Goal: Task Accomplishment & Management: Manage account settings

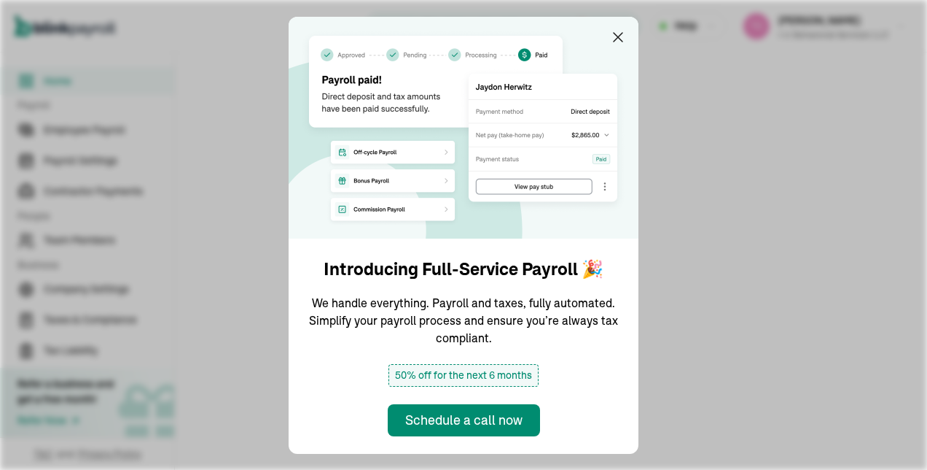
click at [631, 44] on img at bounding box center [464, 128] width 350 height 222
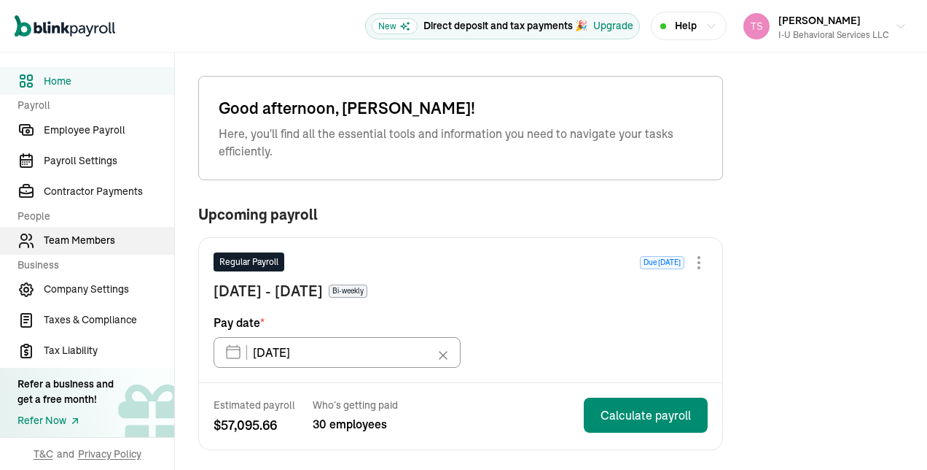
click at [63, 246] on span "Team Members" at bounding box center [109, 240] width 131 height 15
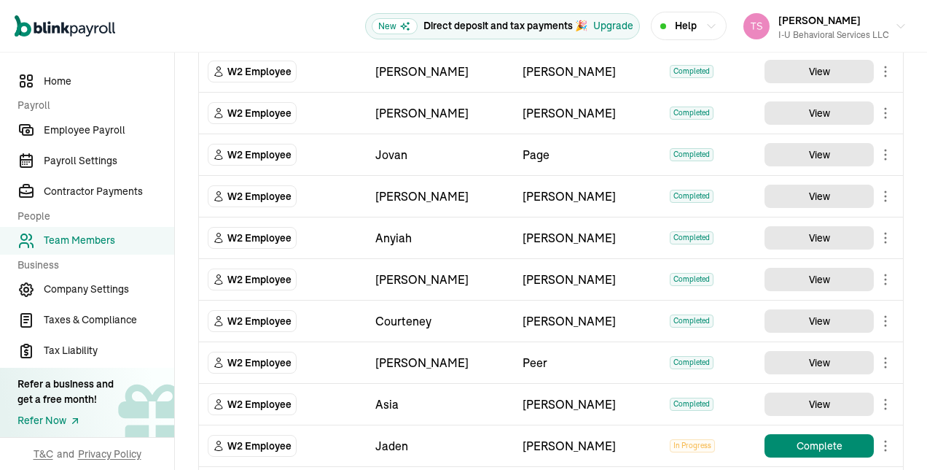
click at [411, 354] on div "Miranda" at bounding box center [440, 362] width 130 height 17
click at [802, 354] on button "View" at bounding box center [819, 362] width 109 height 23
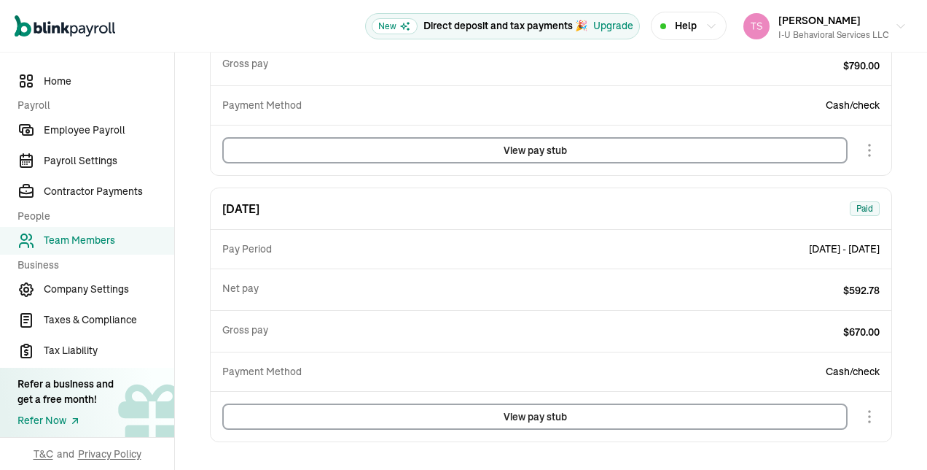
click at [627, 419] on button "View pay stub" at bounding box center [535, 416] width 626 height 26
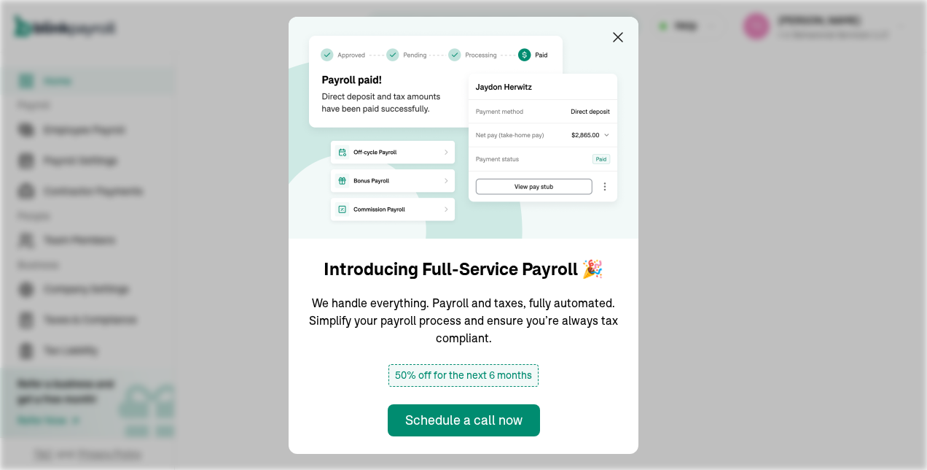
click at [631, 44] on img at bounding box center [464, 128] width 350 height 222
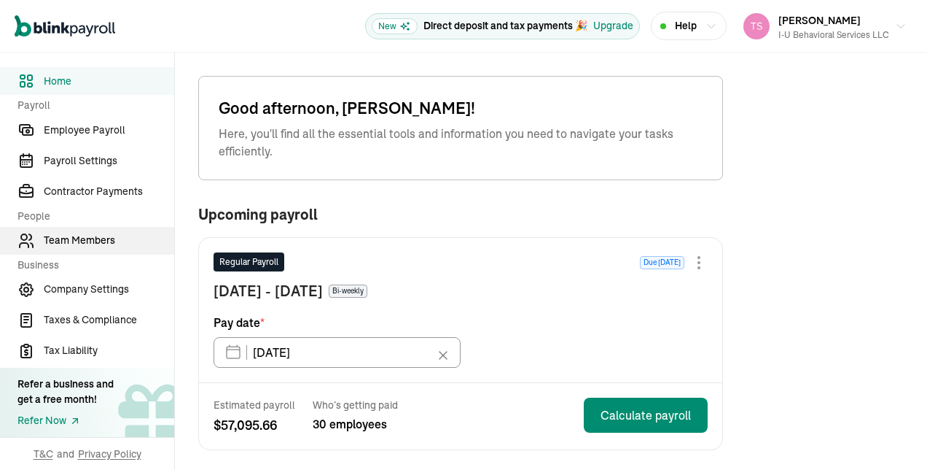
click at [63, 246] on span "Team Members" at bounding box center [109, 240] width 131 height 15
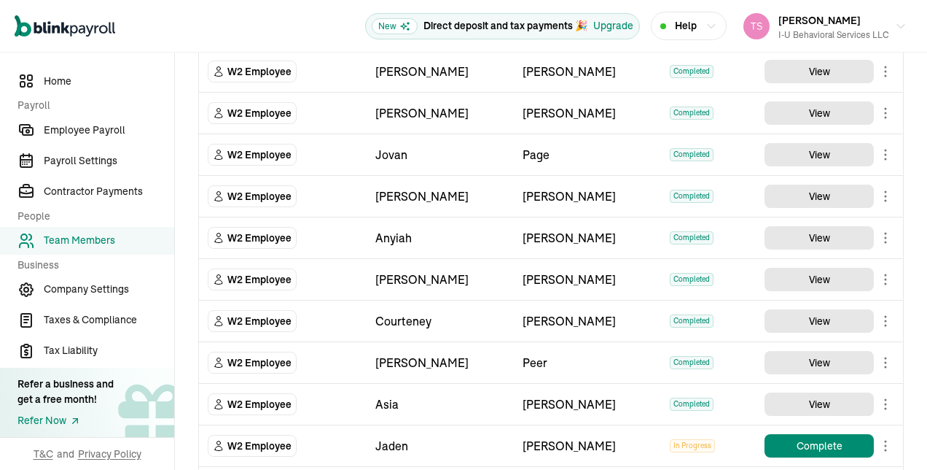
click at [411, 354] on div "Miranda" at bounding box center [440, 362] width 130 height 17
click at [802, 354] on button "View" at bounding box center [819, 362] width 109 height 23
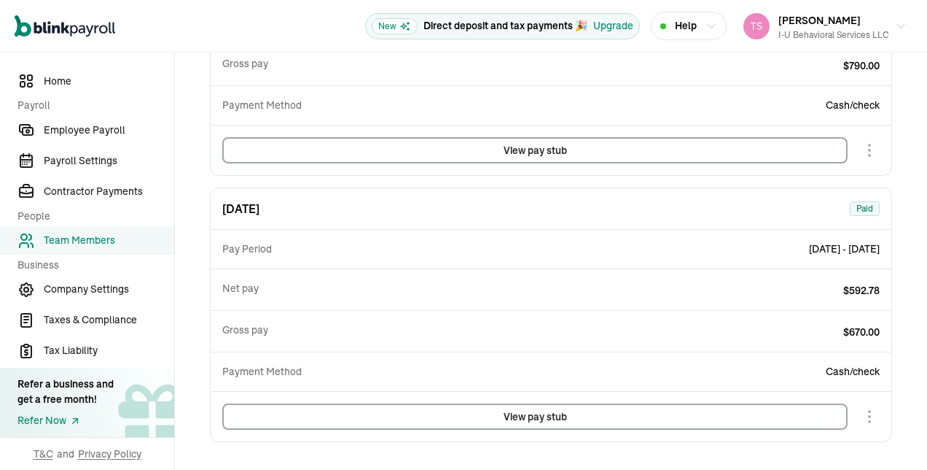
click at [627, 419] on button "View pay stub" at bounding box center [535, 416] width 626 height 26
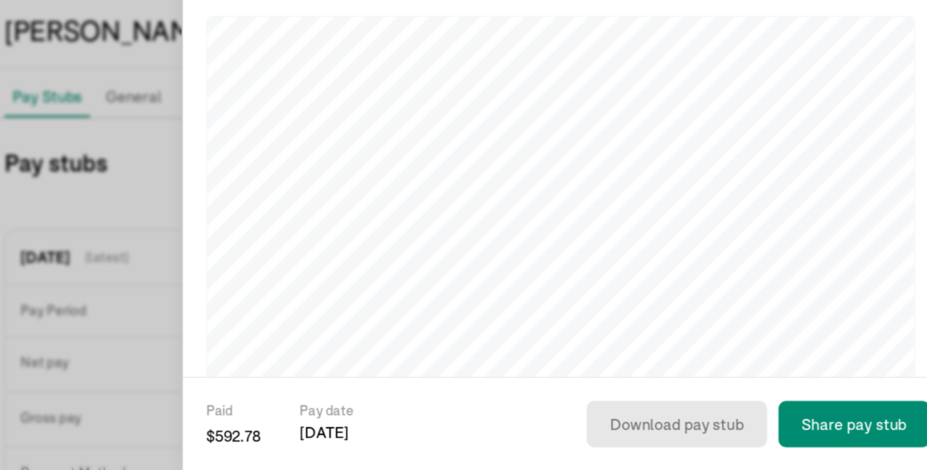
scroll to position [140, 0]
